Goal: Transaction & Acquisition: Download file/media

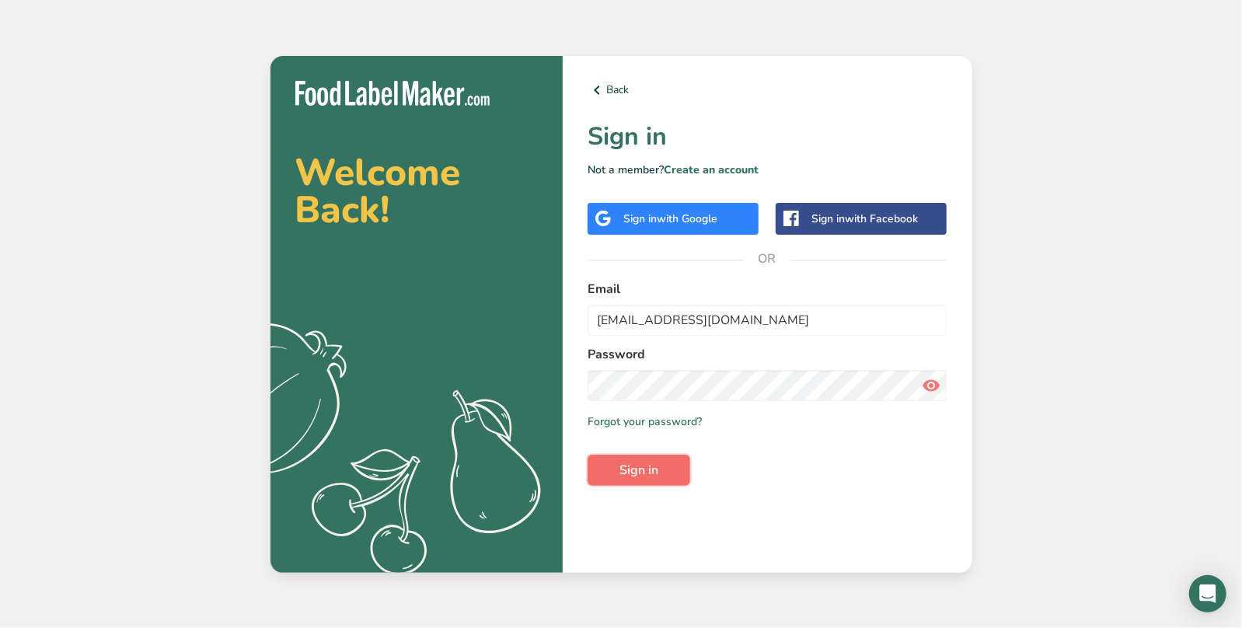
click at [644, 462] on span "Sign in" at bounding box center [638, 470] width 39 height 19
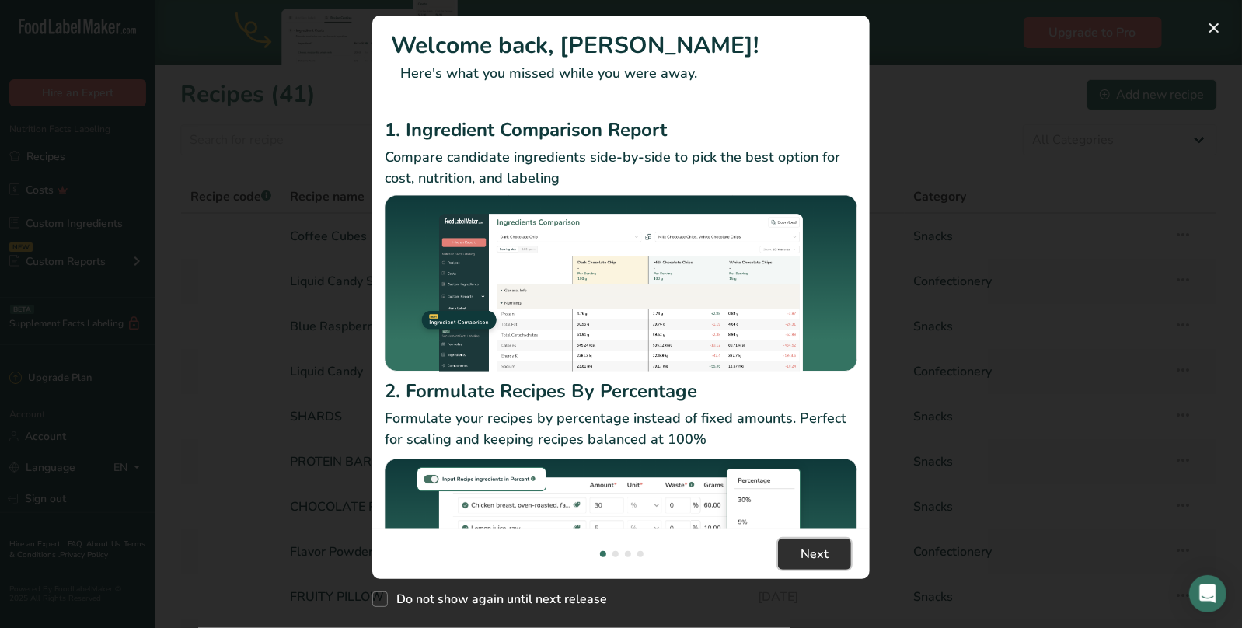
click at [818, 553] on span "Next" at bounding box center [814, 554] width 28 height 19
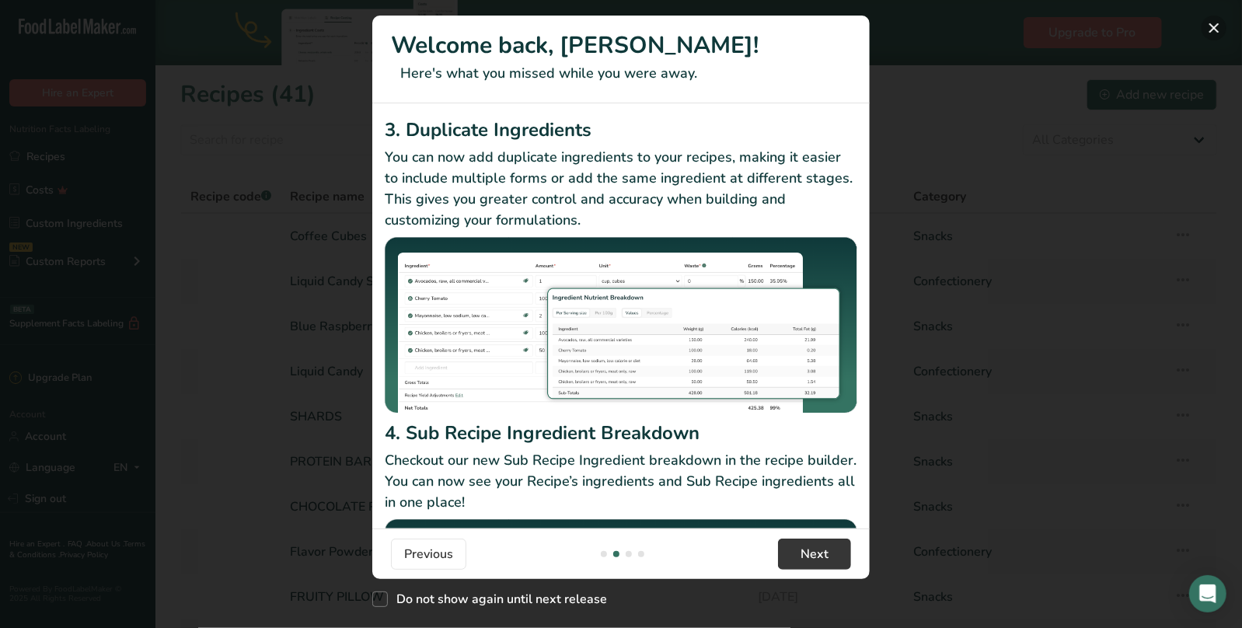
click at [1218, 23] on button "New Features" at bounding box center [1213, 28] width 25 height 25
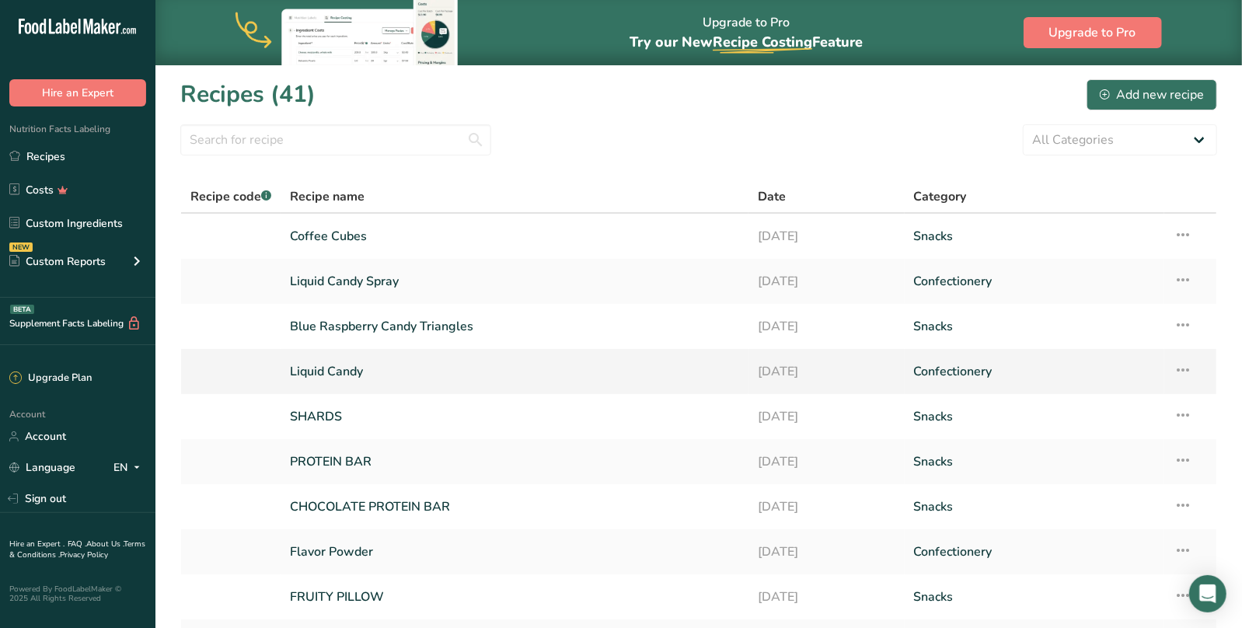
click at [331, 370] on link "Liquid Candy" at bounding box center [514, 371] width 449 height 33
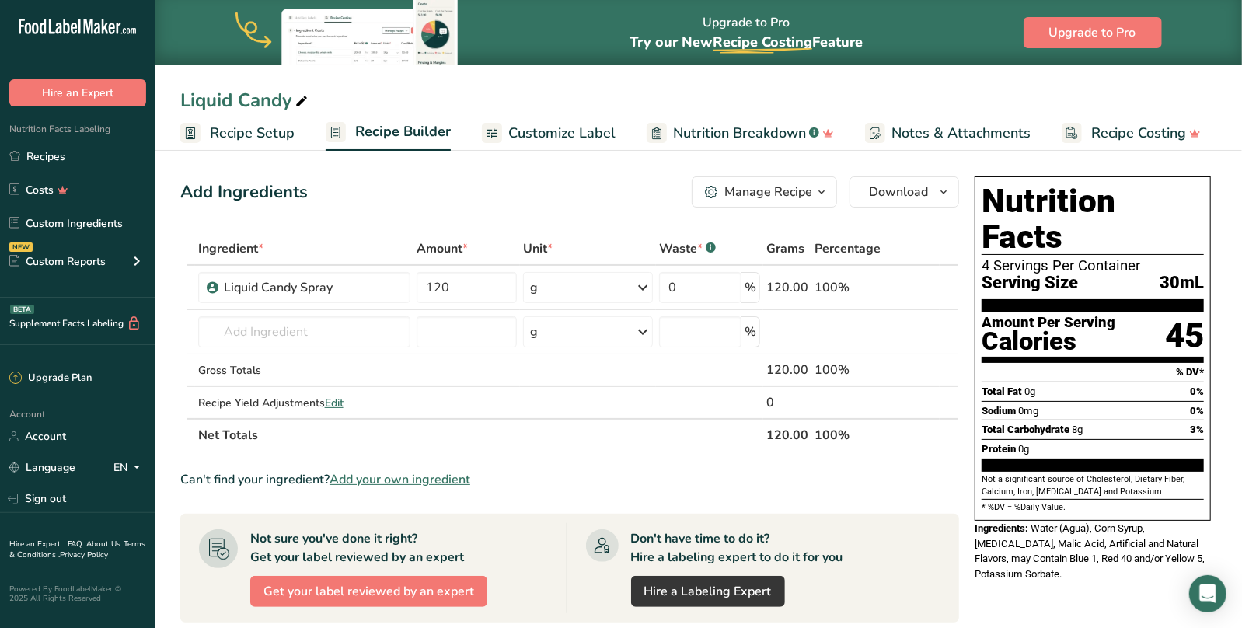
click at [1013, 91] on div "Liquid Candy" at bounding box center [698, 100] width 1086 height 28
click at [925, 193] on span "Download" at bounding box center [898, 192] width 59 height 19
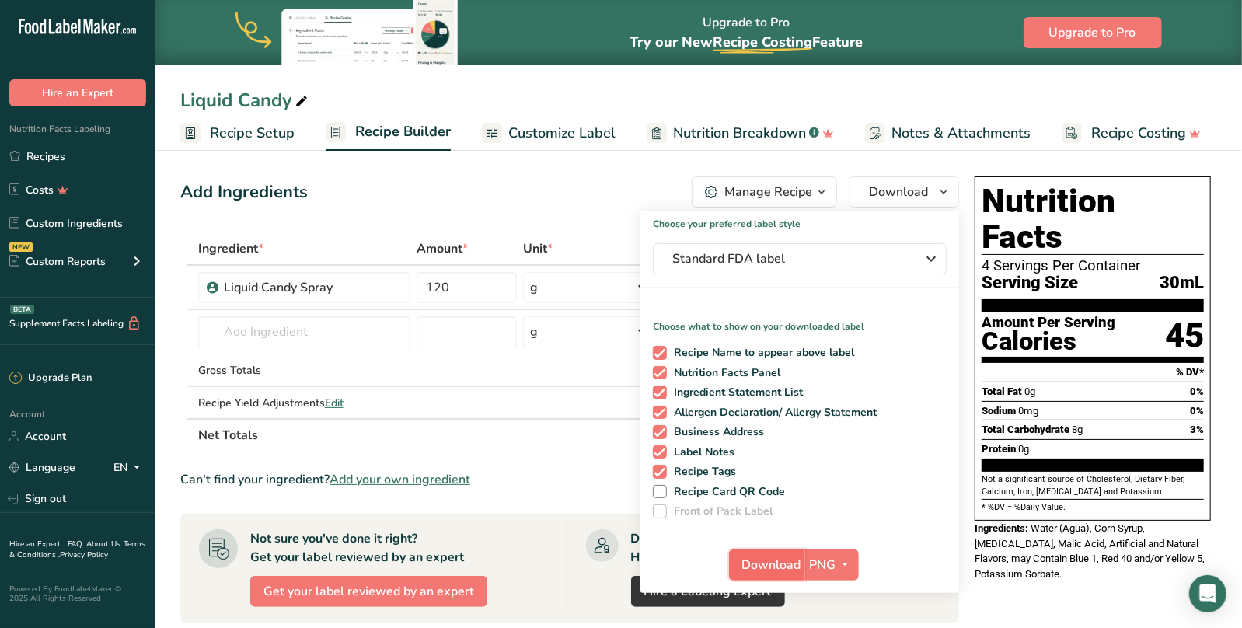
click at [767, 562] on span "Download" at bounding box center [771, 565] width 59 height 19
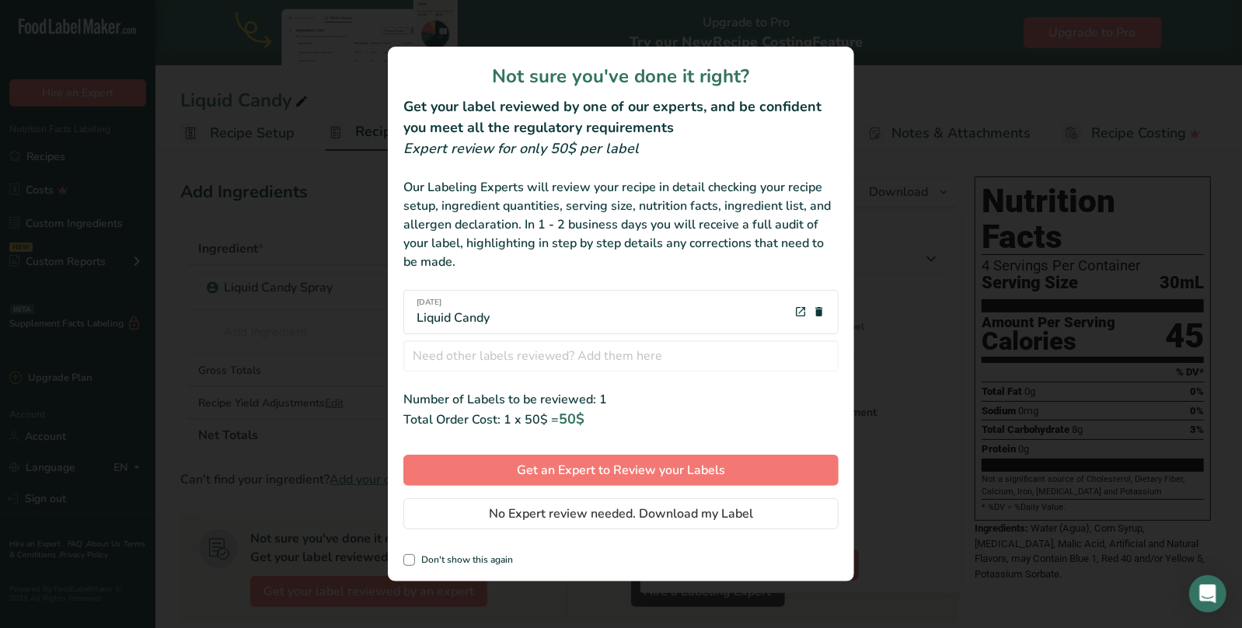
drag, startPoint x: 517, startPoint y: 317, endPoint x: 395, endPoint y: 312, distance: 122.9
click at [403, 312] on div "[DATE] Liquid Candy" at bounding box center [620, 312] width 435 height 57
click at [591, 516] on span "No Expert review needed. Download my Label" at bounding box center [621, 513] width 264 height 19
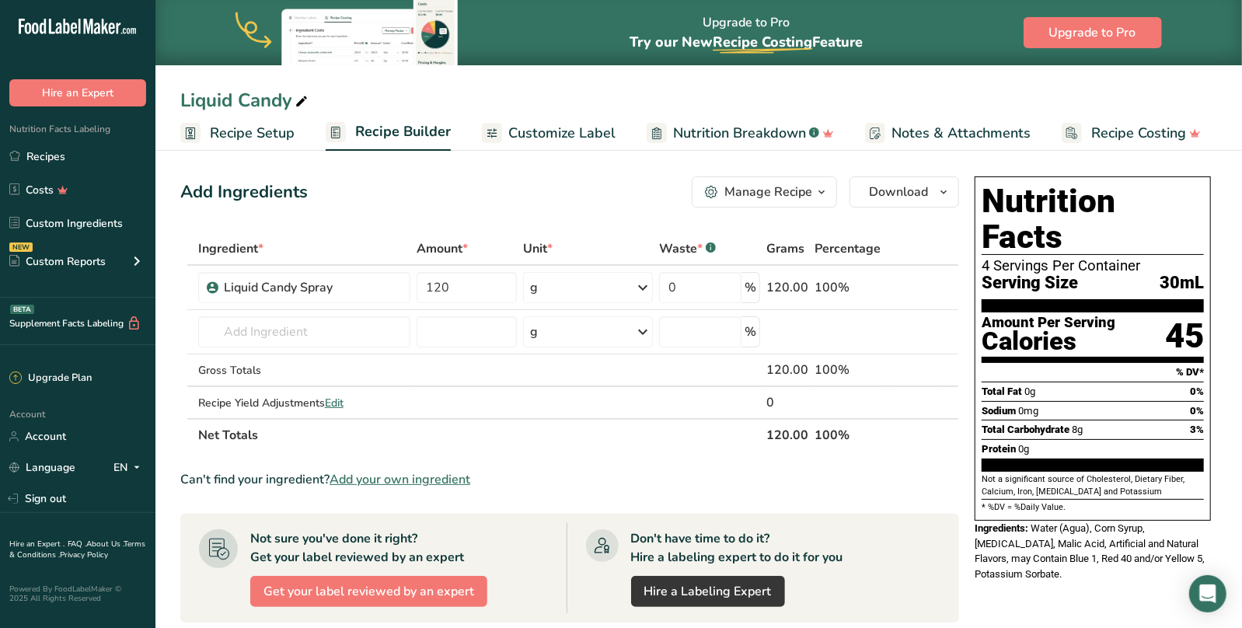
click at [979, 23] on div "Upgrade to Pro Try our New Recipe Costing .a-29{fill:none;stroke-linecap:round;…" at bounding box center [698, 32] width 1086 height 65
